Goal: Find specific page/section: Find specific page/section

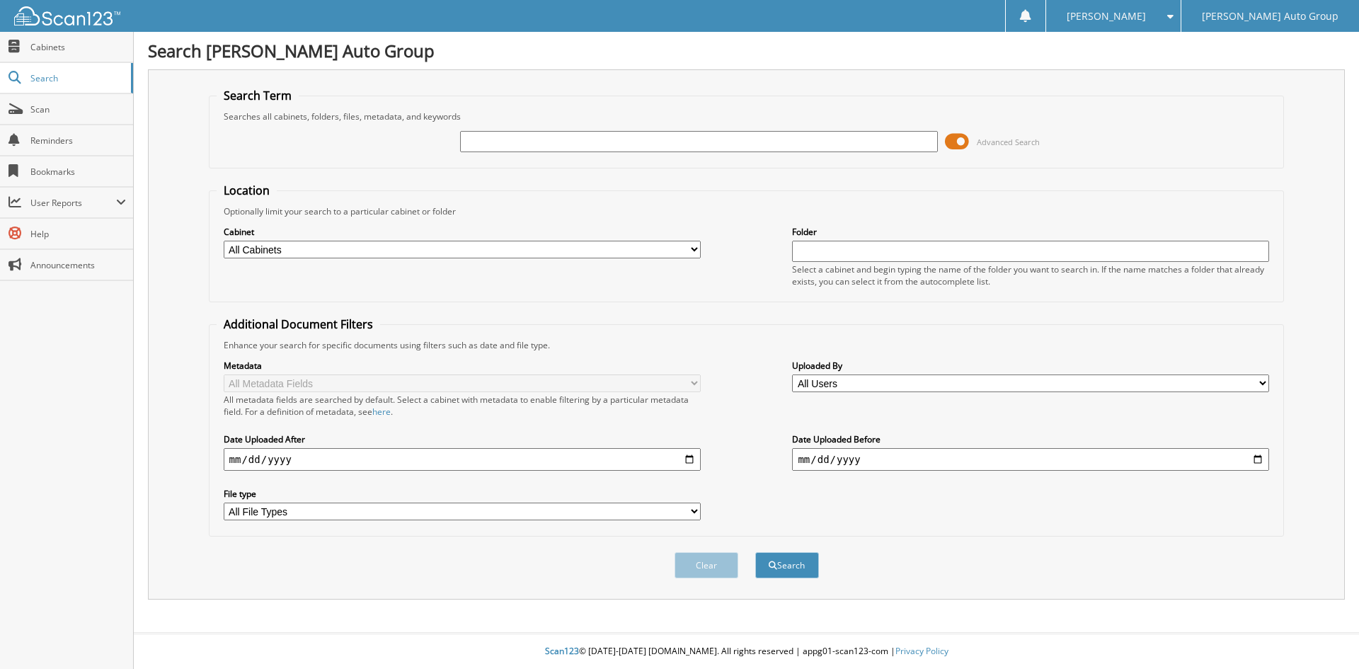
type input "saw the 4runner from the road and came by to check it out on her lunch break. w…"
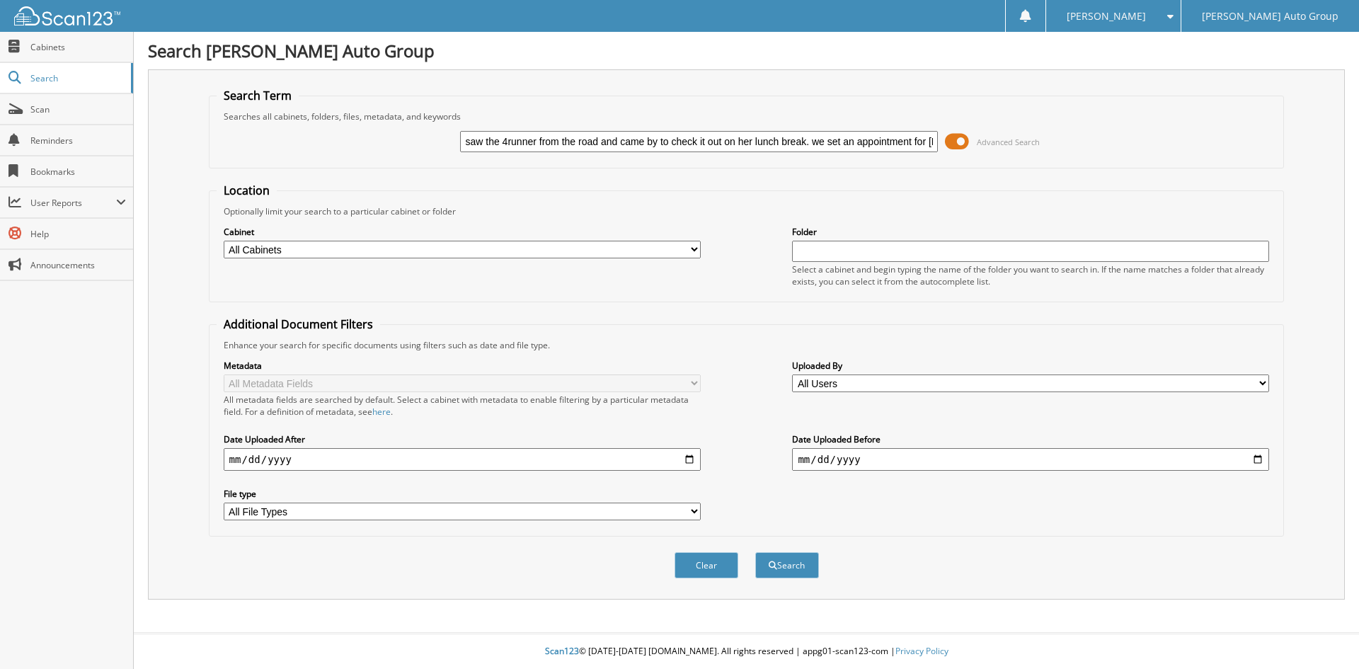
scroll to position [0, 404]
click at [883, 142] on input "saw the 4runner from the road and came by to check it out on her lunch break. w…" at bounding box center [698, 141] width 477 height 21
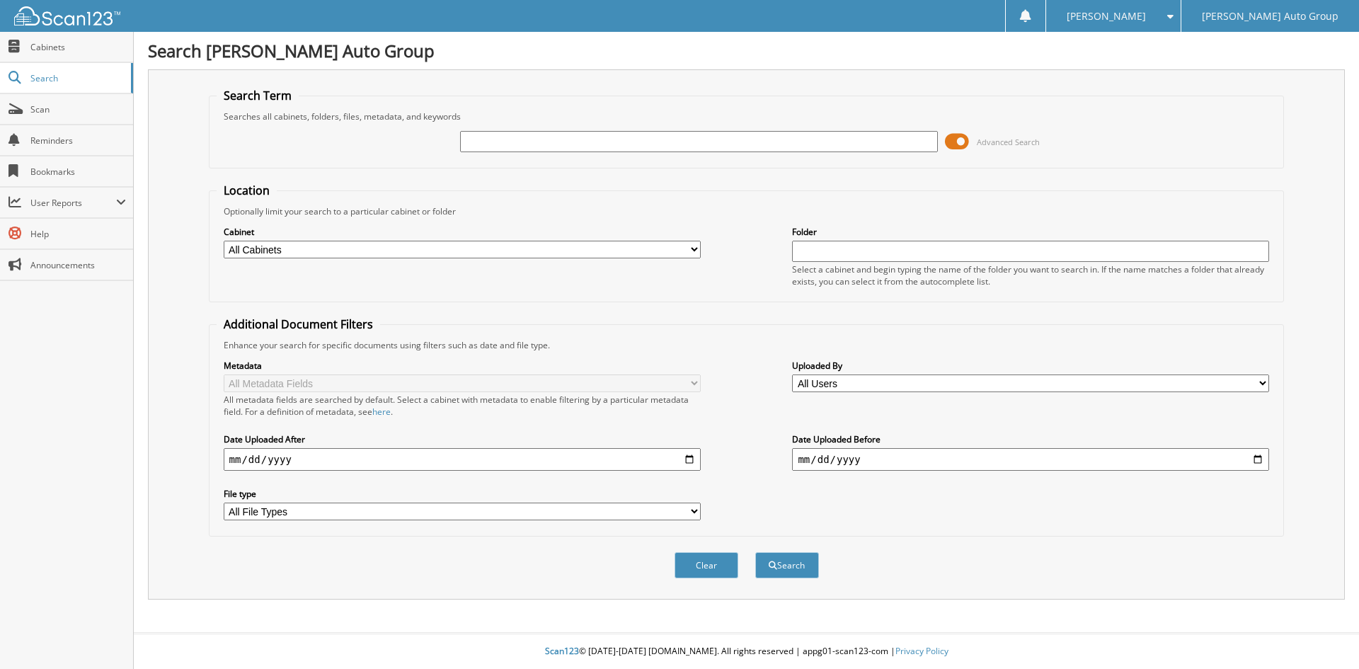
scroll to position [0, 0]
type input "379020ak"
click at [755, 552] on button "Search" at bounding box center [787, 565] width 64 height 26
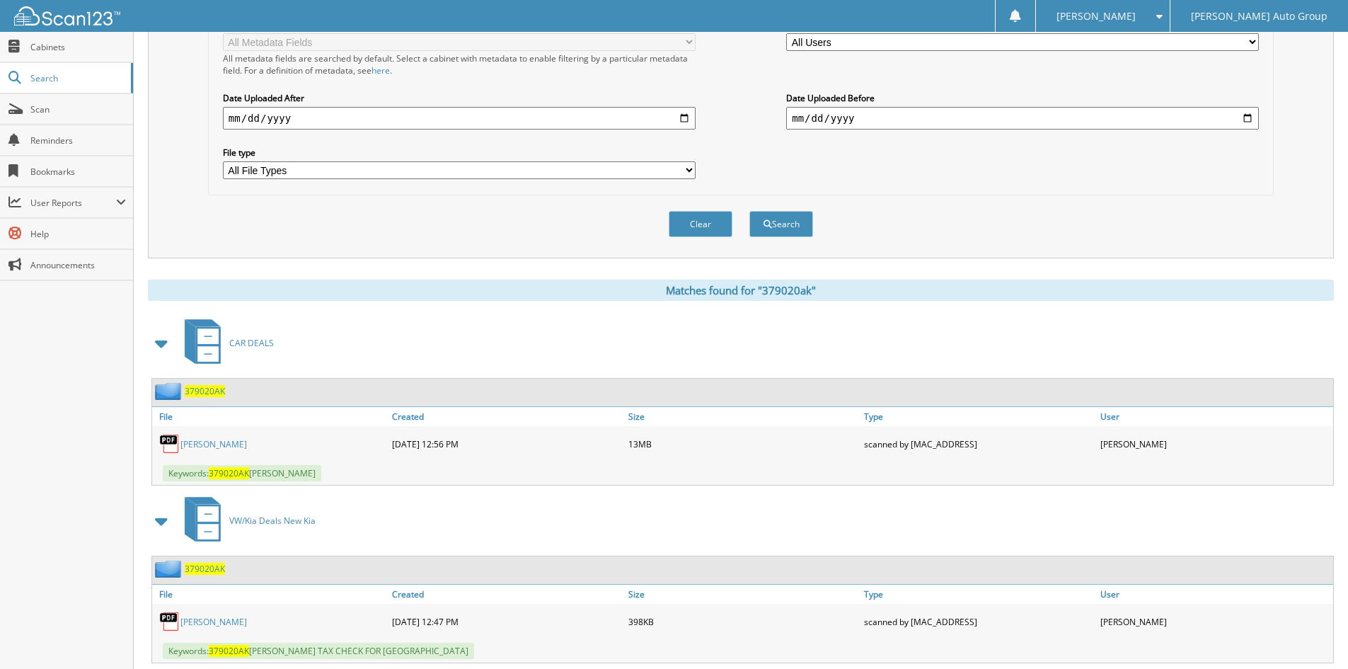
scroll to position [354, 0]
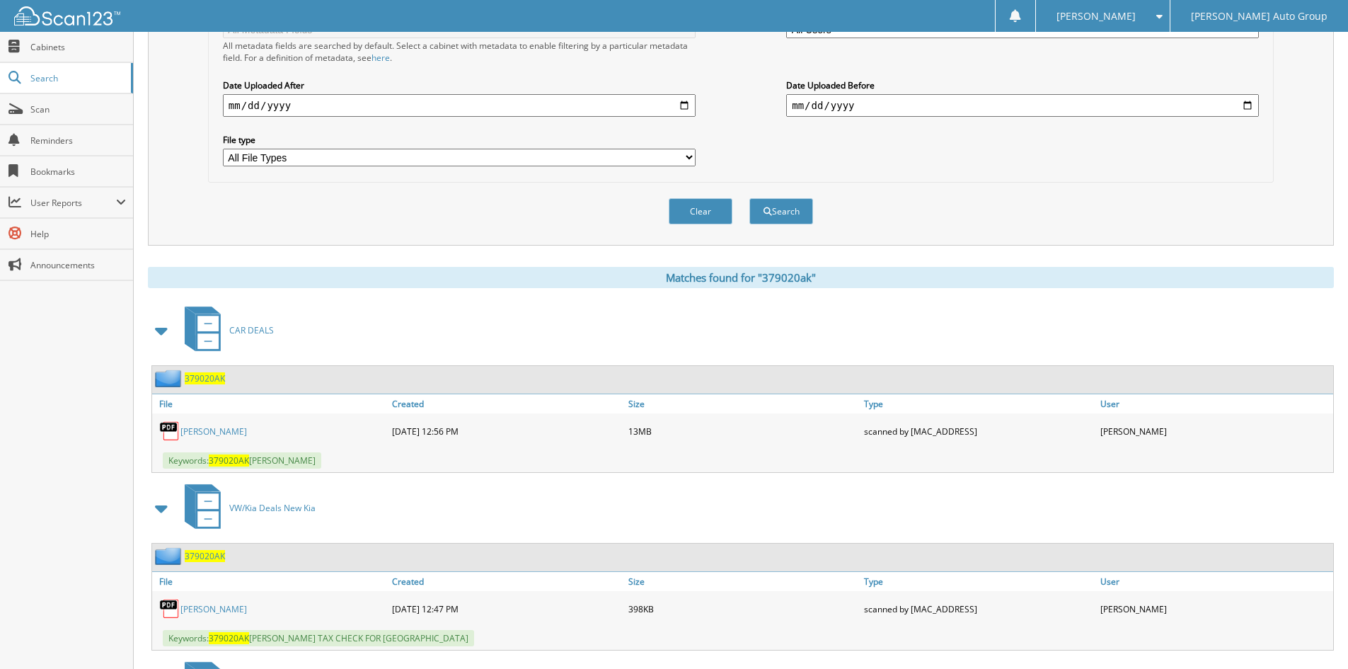
drag, startPoint x: 210, startPoint y: 379, endPoint x: 219, endPoint y: 386, distance: 11.1
click at [210, 379] on span "379020AK" at bounding box center [205, 378] width 40 height 12
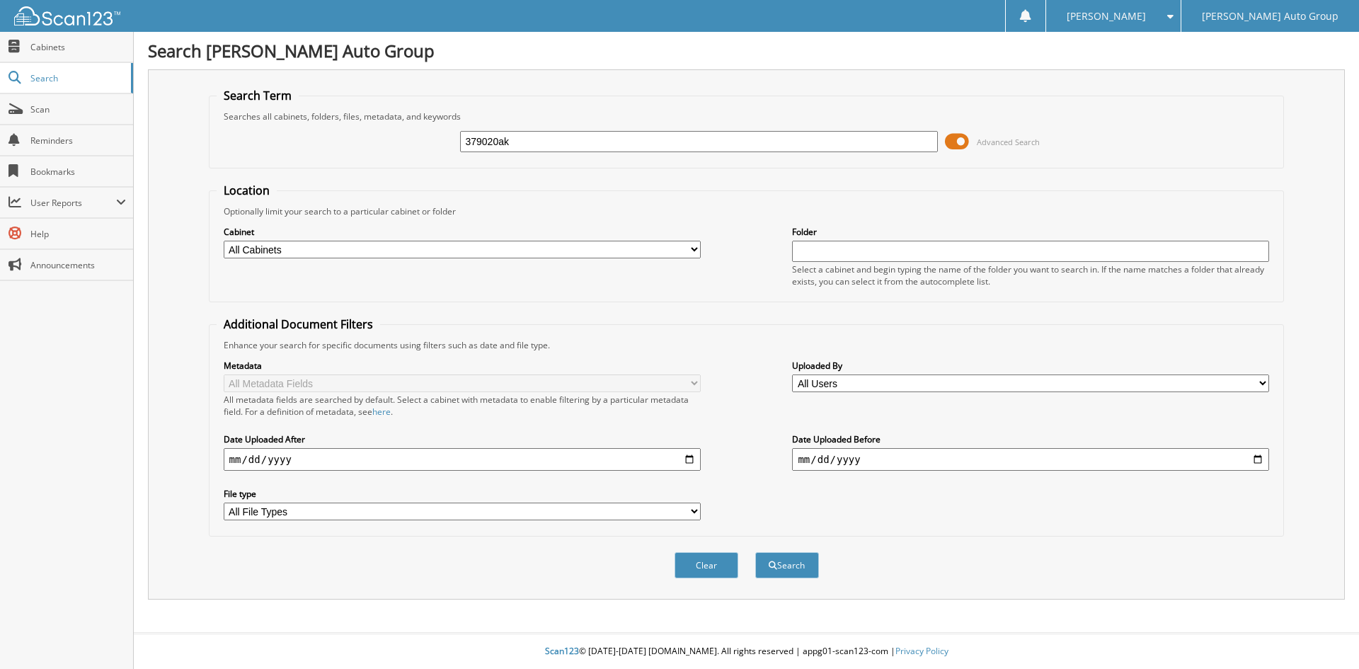
type input "379020ak"
click at [755, 552] on button "Search" at bounding box center [787, 565] width 64 height 26
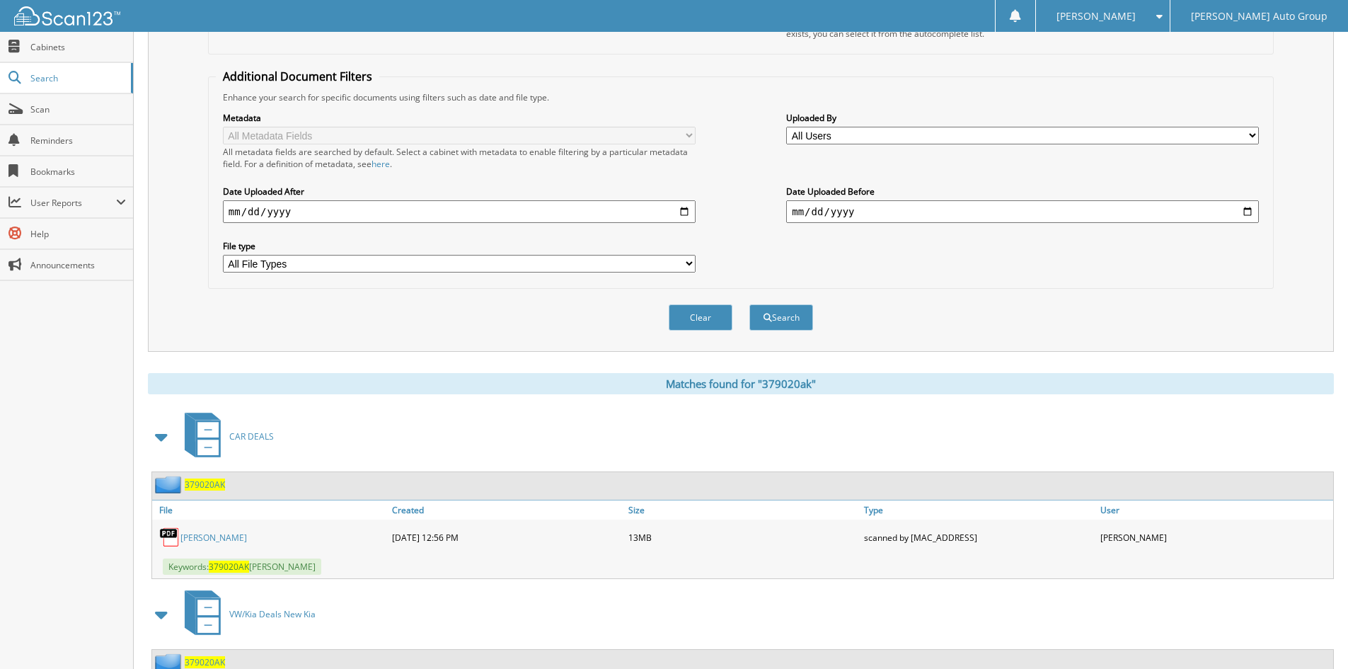
scroll to position [283, 0]
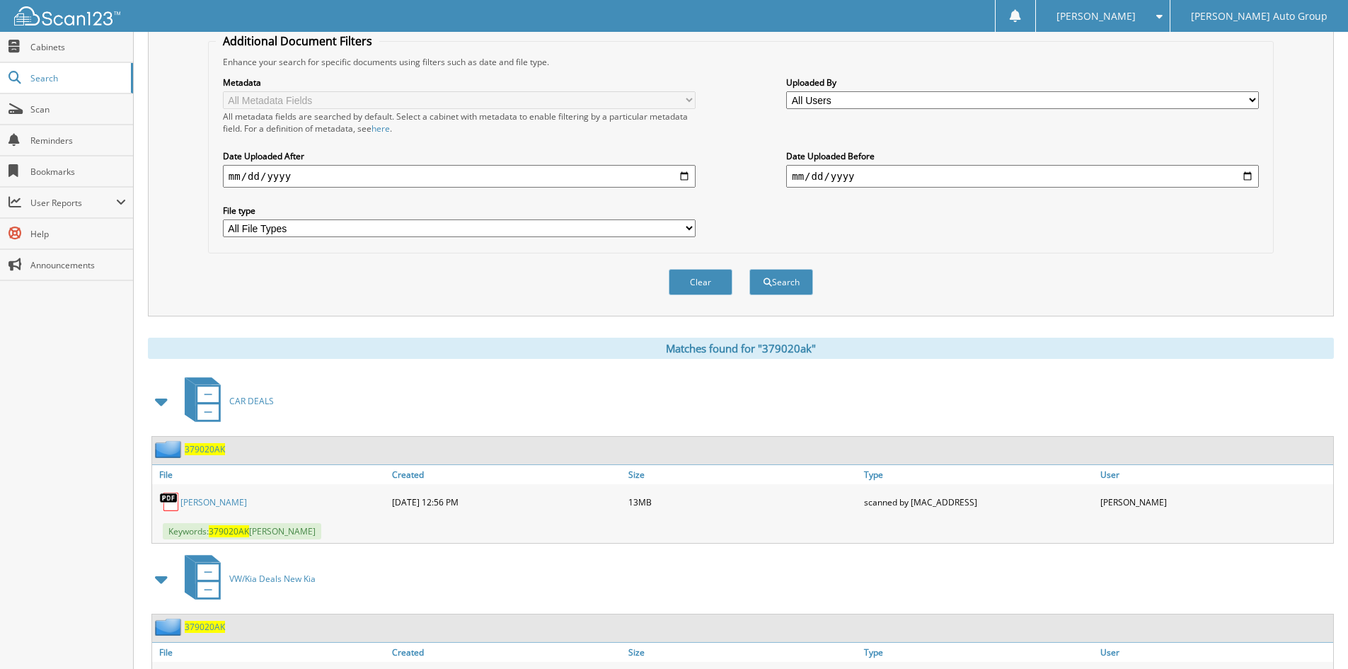
click at [207, 504] on link "CARO, KRISTAN" at bounding box center [213, 502] width 67 height 12
